Goal: Information Seeking & Learning: Learn about a topic

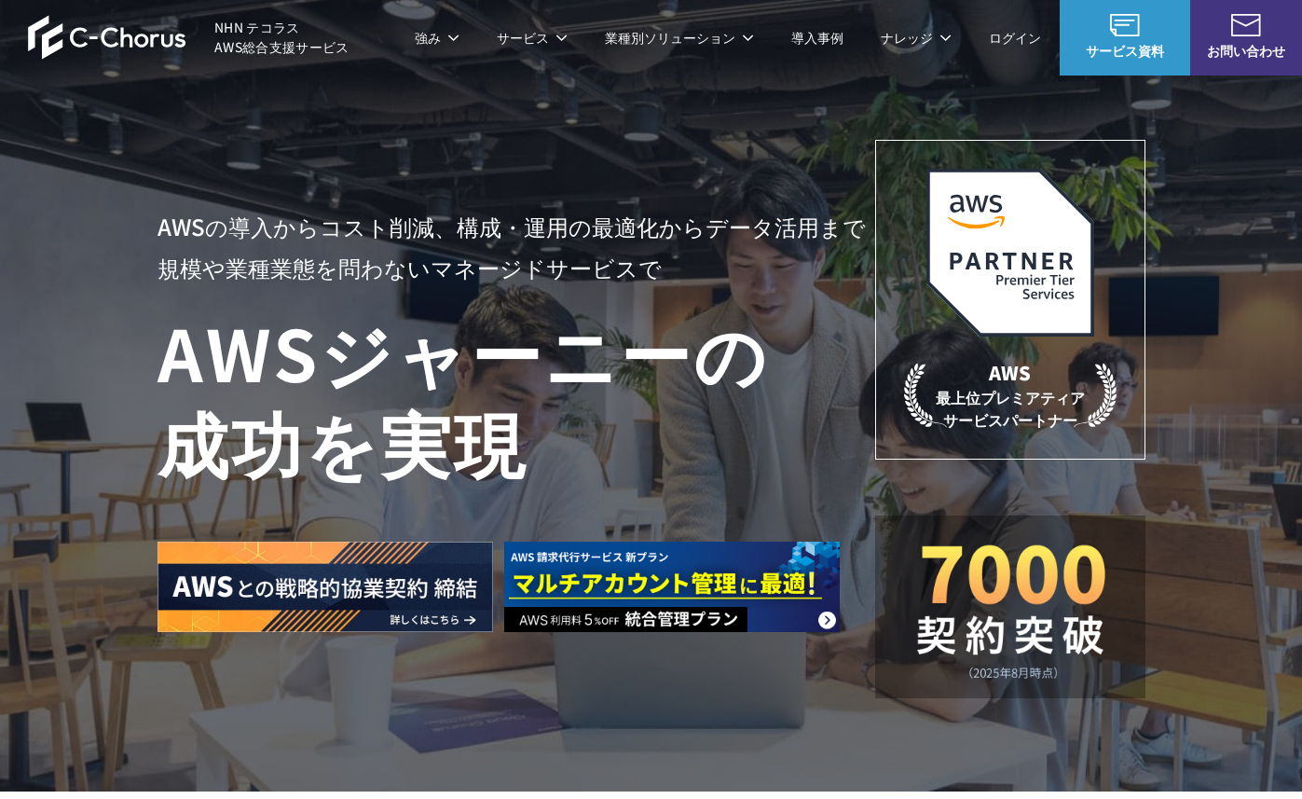
click at [276, 156] on link "AWS請求代行サービス" at bounding box center [237, 158] width 131 height 19
